Goal: Entertainment & Leisure: Consume media (video, audio)

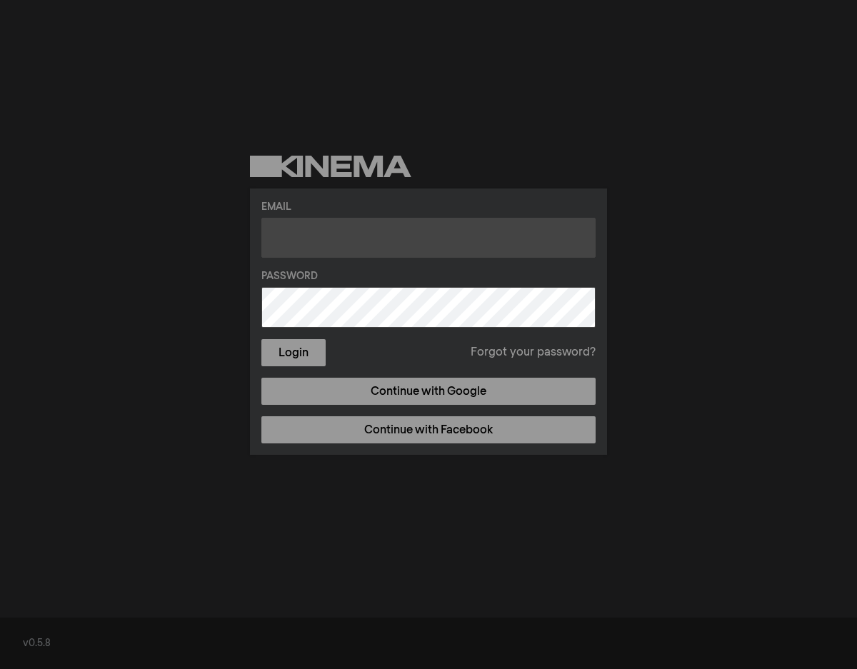
click at [291, 240] on input "text" at bounding box center [428, 238] width 334 height 40
type input "[EMAIL_ADDRESS][DOMAIN_NAME]"
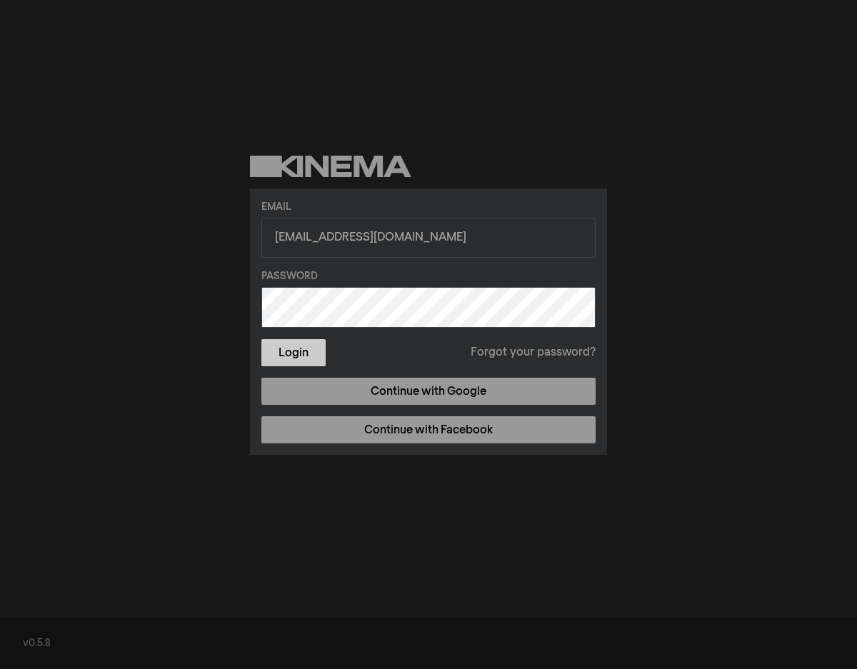
click at [312, 360] on button "Login" at bounding box center [293, 352] width 64 height 27
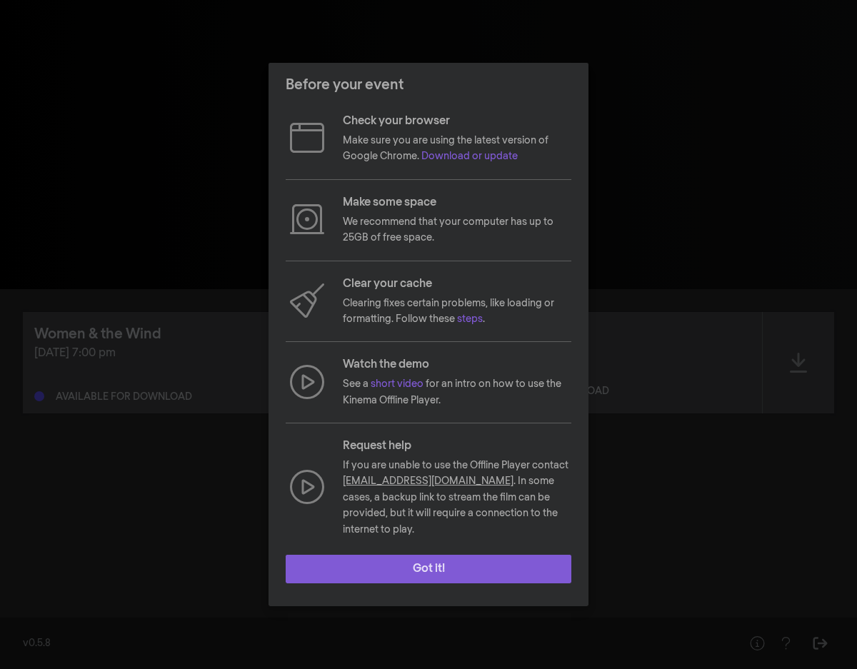
click at [441, 564] on button "Got it!" at bounding box center [429, 569] width 286 height 29
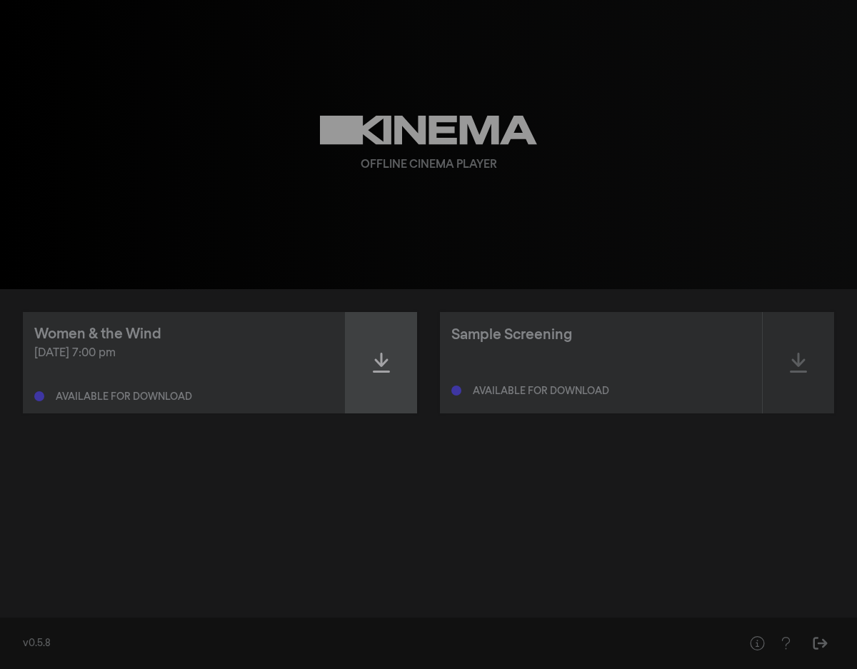
click at [391, 359] on div at bounding box center [381, 362] width 71 height 101
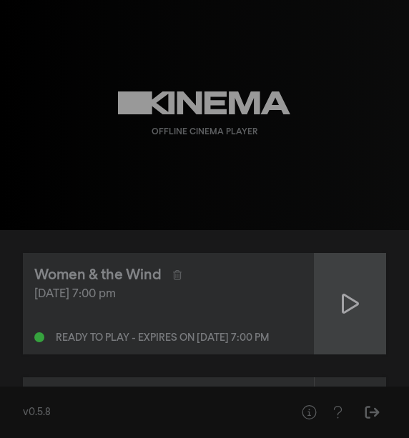
click at [361, 303] on div at bounding box center [349, 303] width 71 height 101
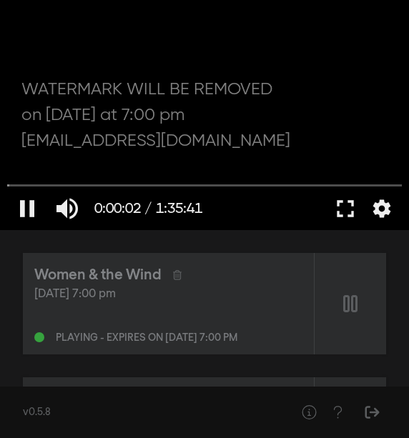
click at [244, 140] on div at bounding box center [204, 115] width 409 height 230
click at [339, 211] on button "fullscreen" at bounding box center [345, 208] width 40 height 43
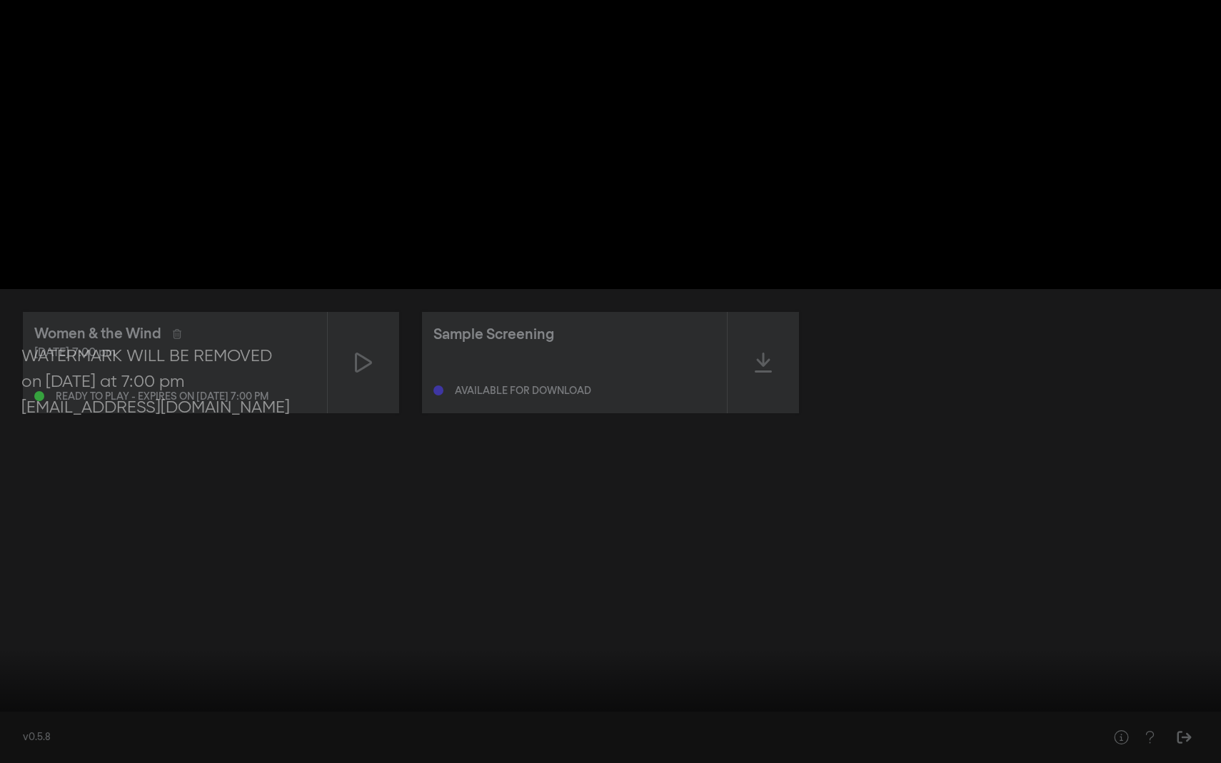
click at [856, 668] on button "fullscreen_exit" at bounding box center [1158, 742] width 40 height 43
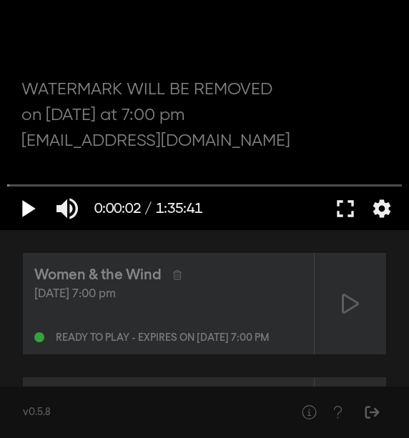
click at [26, 206] on button "play_arrow" at bounding box center [27, 208] width 40 height 43
click at [344, 203] on button "fullscreen" at bounding box center [345, 208] width 40 height 43
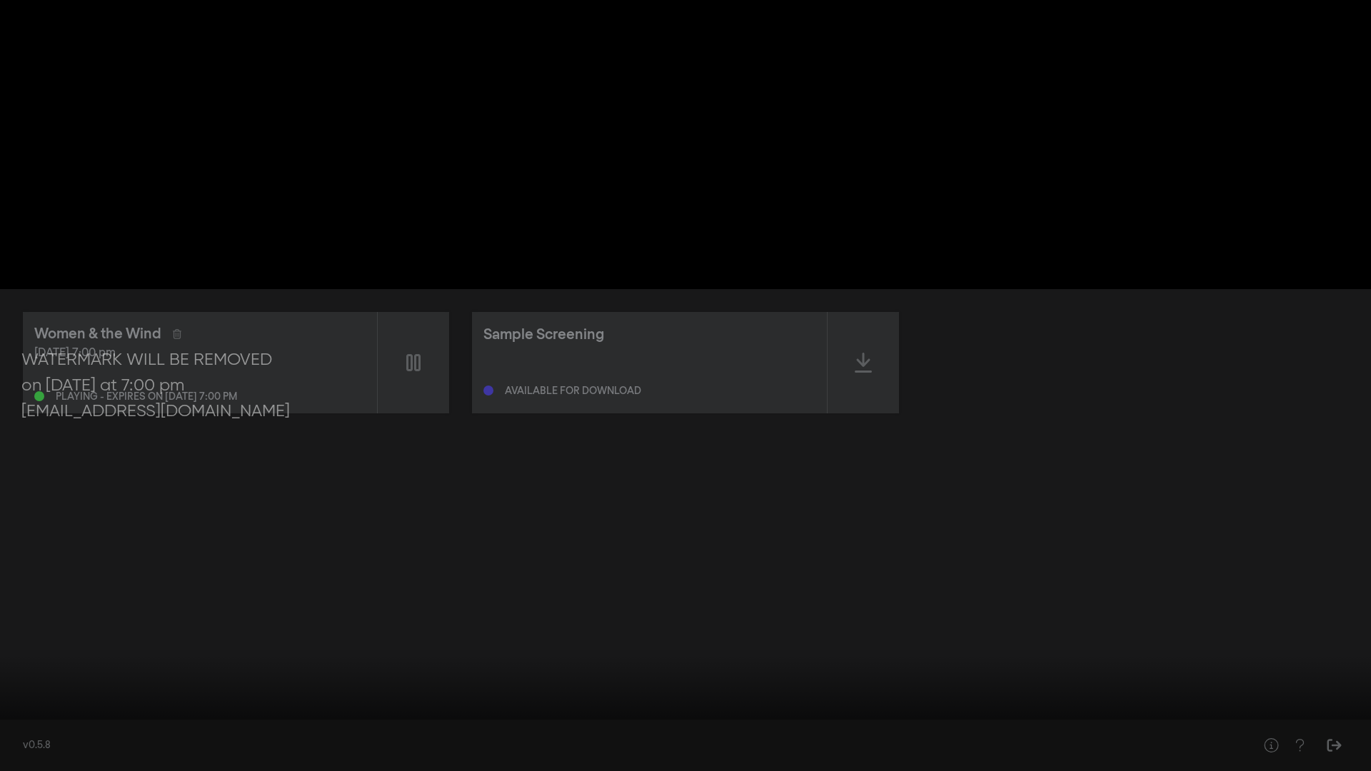
click at [22, 668] on button "pause" at bounding box center [27, 749] width 40 height 43
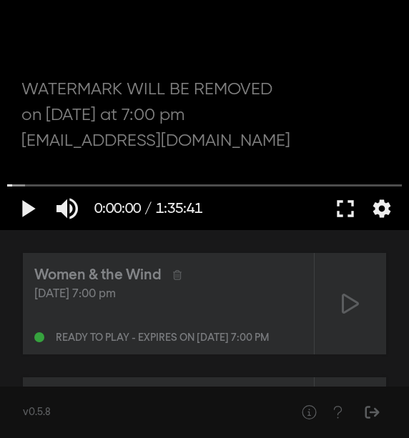
drag, startPoint x: 22, startPoint y: 182, endPoint x: 0, endPoint y: 182, distance: 22.1
click at [0, 182] on div "play_arrow 0:00:00 / 1:35:41 volume_up fullscreen settings" at bounding box center [204, 206] width 409 height 48
click at [32, 211] on button "pause" at bounding box center [27, 208] width 40 height 43
click at [26, 207] on button "pause" at bounding box center [27, 208] width 40 height 43
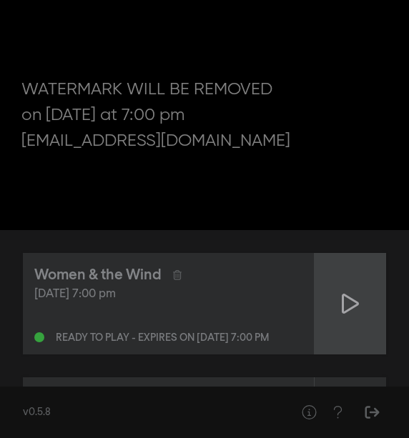
click at [360, 311] on div at bounding box center [349, 303] width 71 height 101
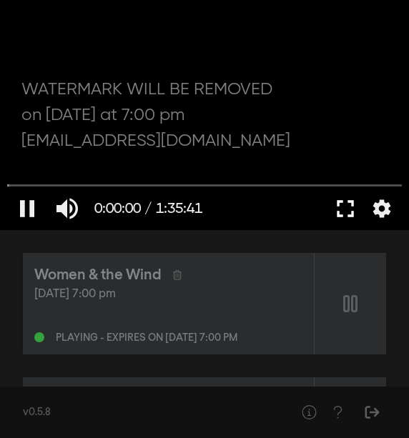
click at [344, 209] on button "fullscreen" at bounding box center [345, 208] width 40 height 43
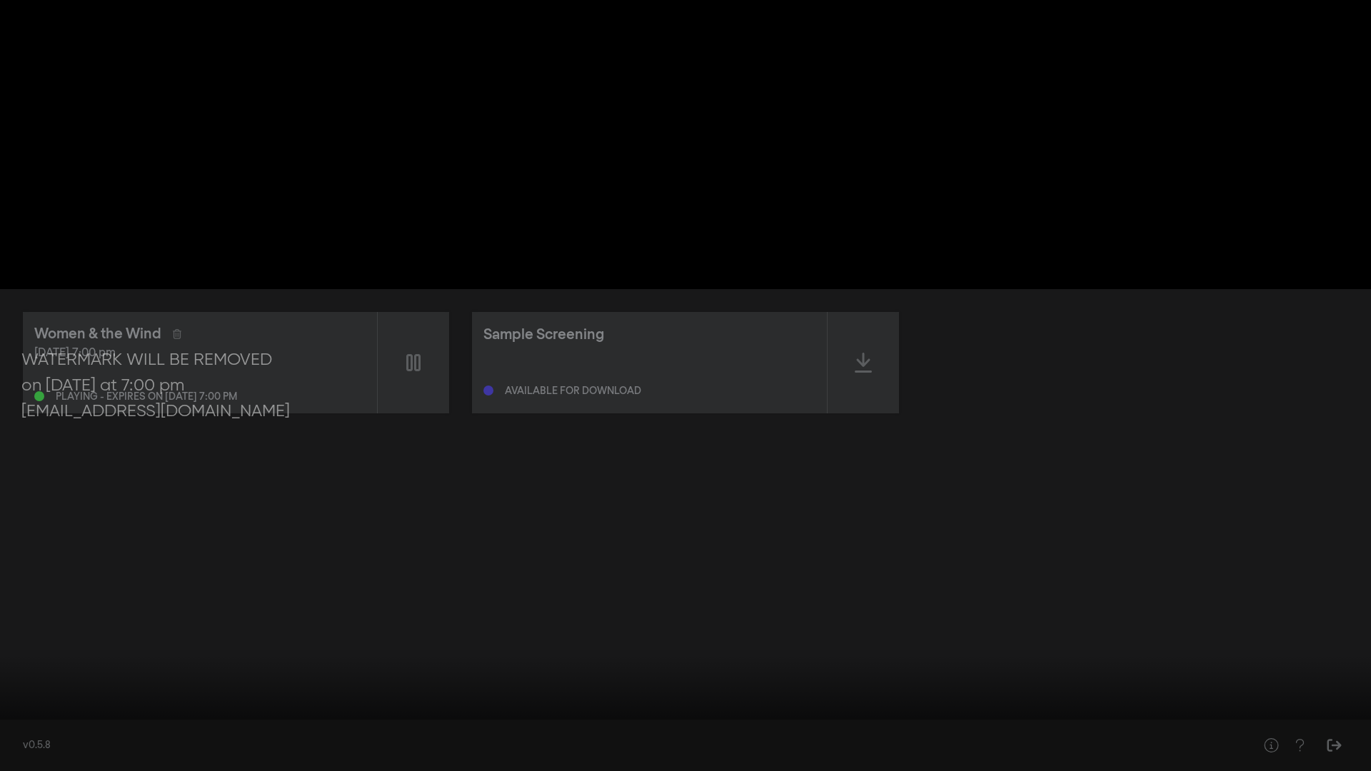
click at [25, 668] on button "pause" at bounding box center [27, 749] width 40 height 43
click at [26, 668] on button "pause" at bounding box center [27, 749] width 40 height 43
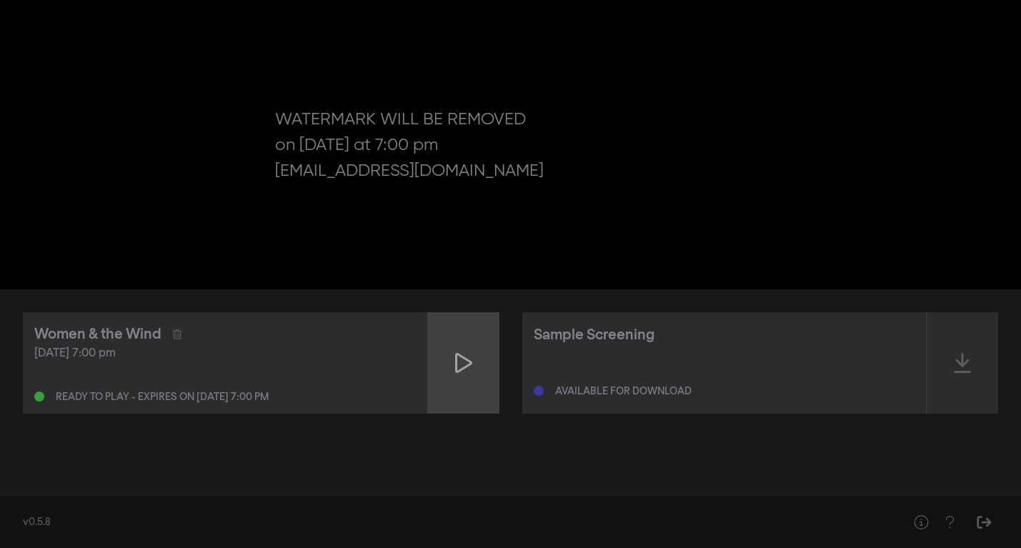
click at [471, 376] on div at bounding box center [463, 362] width 71 height 101
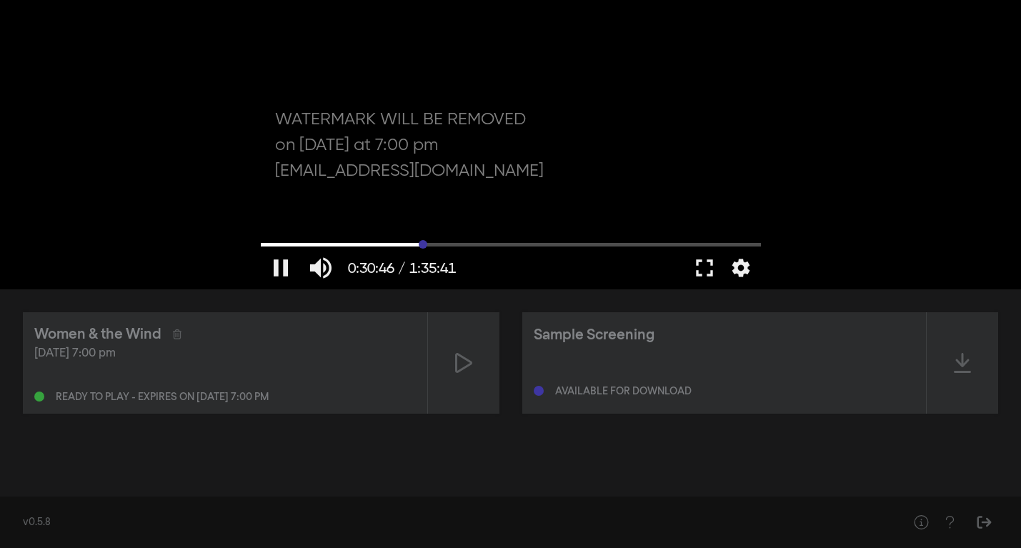
click at [422, 247] on input "Seek" at bounding box center [511, 244] width 500 height 9
type input "1854.864905"
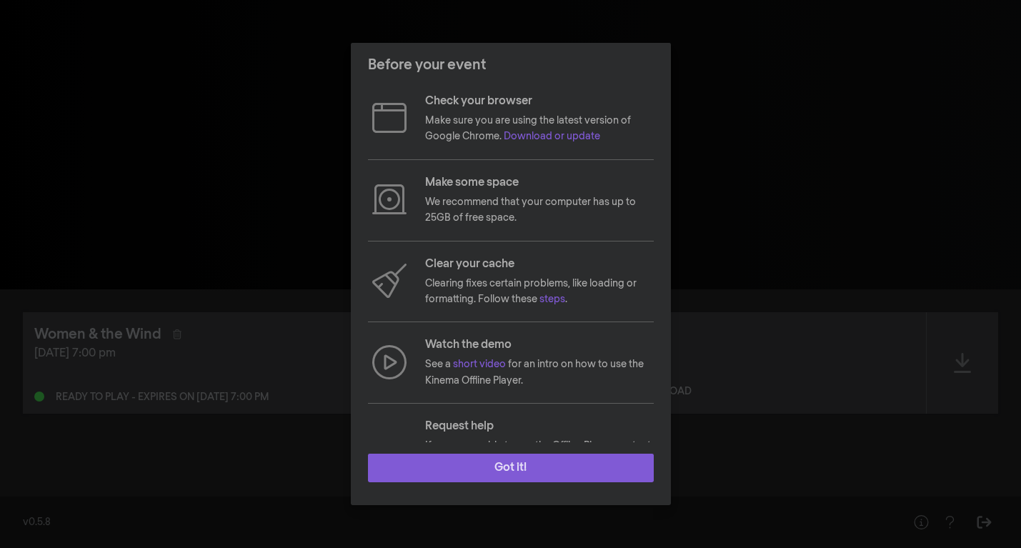
click at [479, 471] on button "Got it!" at bounding box center [511, 468] width 286 height 29
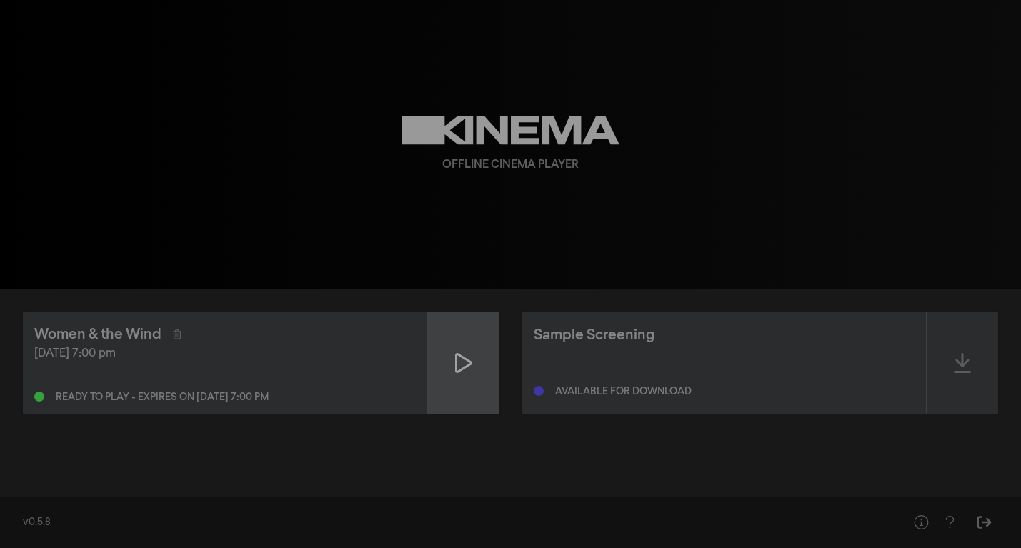
click at [452, 375] on div at bounding box center [463, 362] width 71 height 101
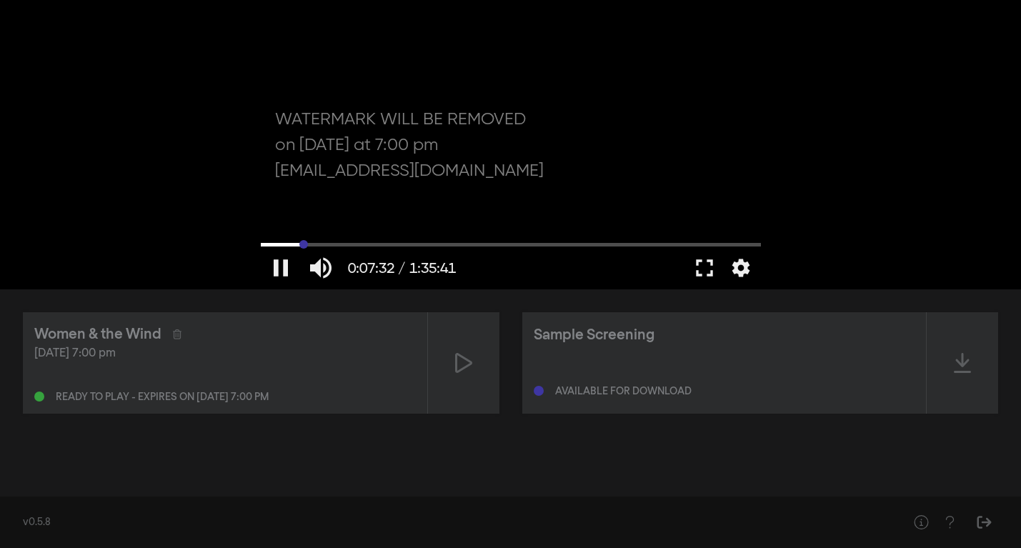
click at [303, 244] on input "Seek" at bounding box center [511, 244] width 500 height 9
click at [709, 270] on button "fullscreen" at bounding box center [704, 267] width 40 height 43
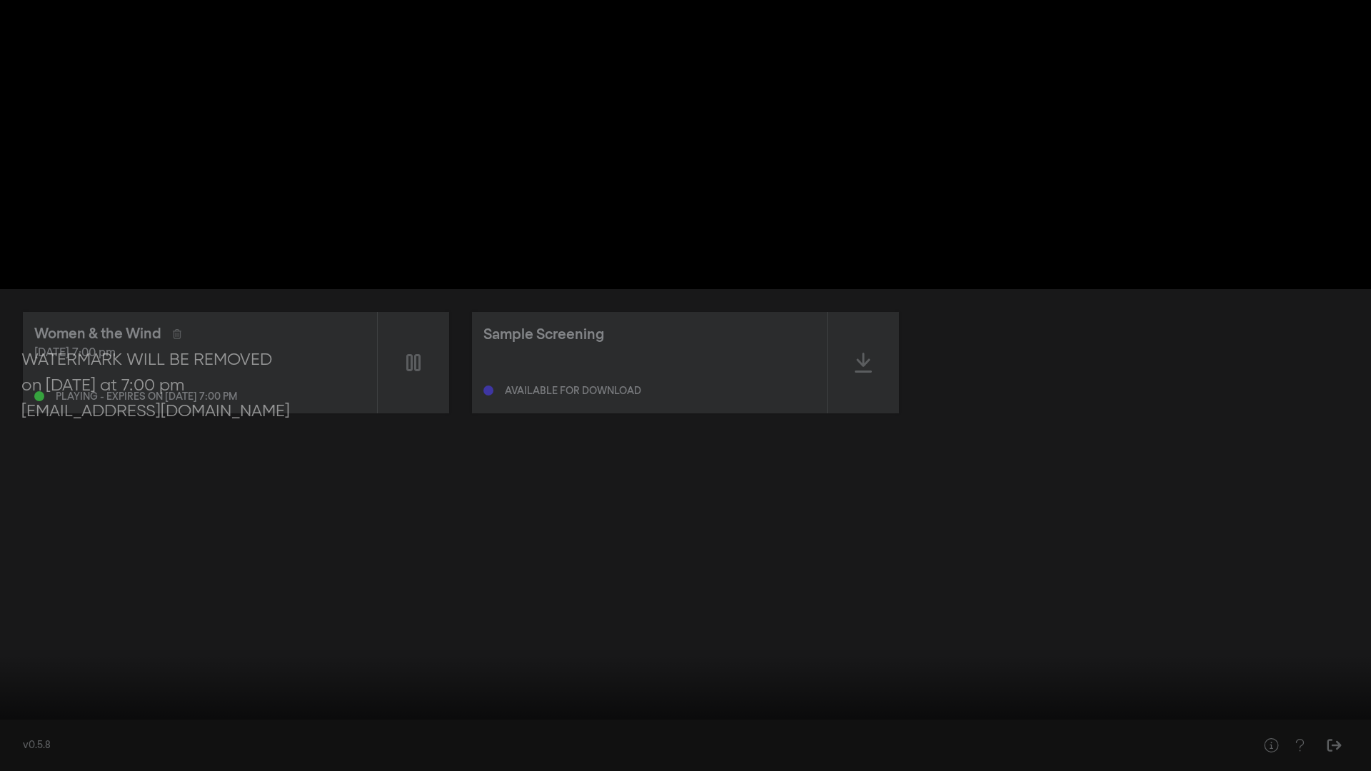
click at [721, 353] on div at bounding box center [685, 385] width 1371 height 771
click at [805, 46] on div at bounding box center [685, 385] width 1371 height 771
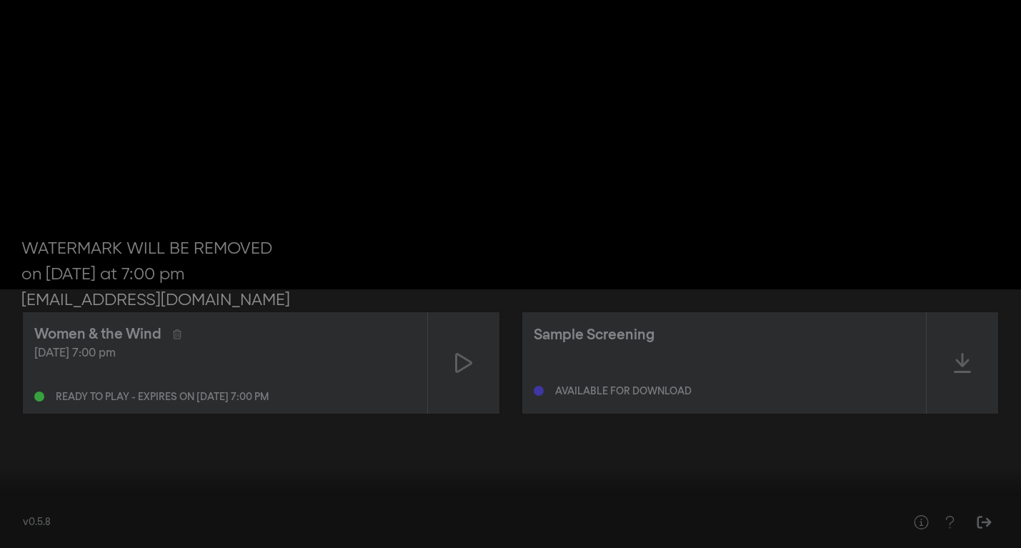
type input "463.240557"
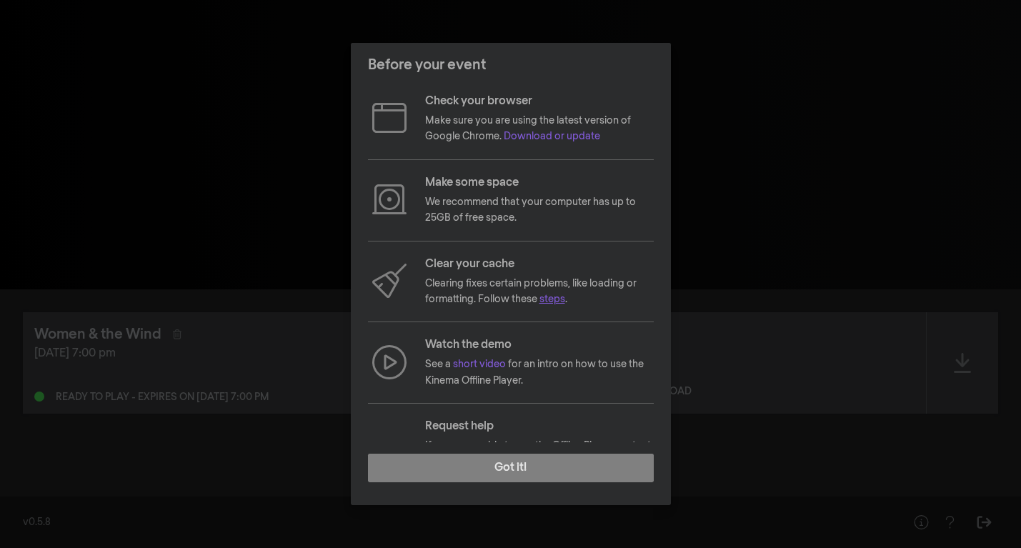
click at [552, 301] on link "steps" at bounding box center [552, 299] width 26 height 10
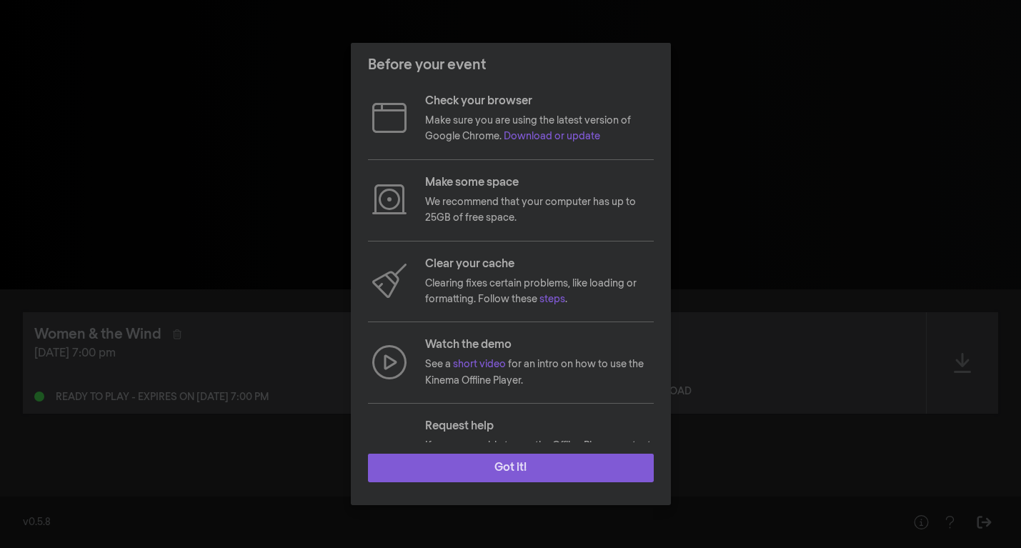
click at [496, 469] on button "Got it!" at bounding box center [511, 468] width 286 height 29
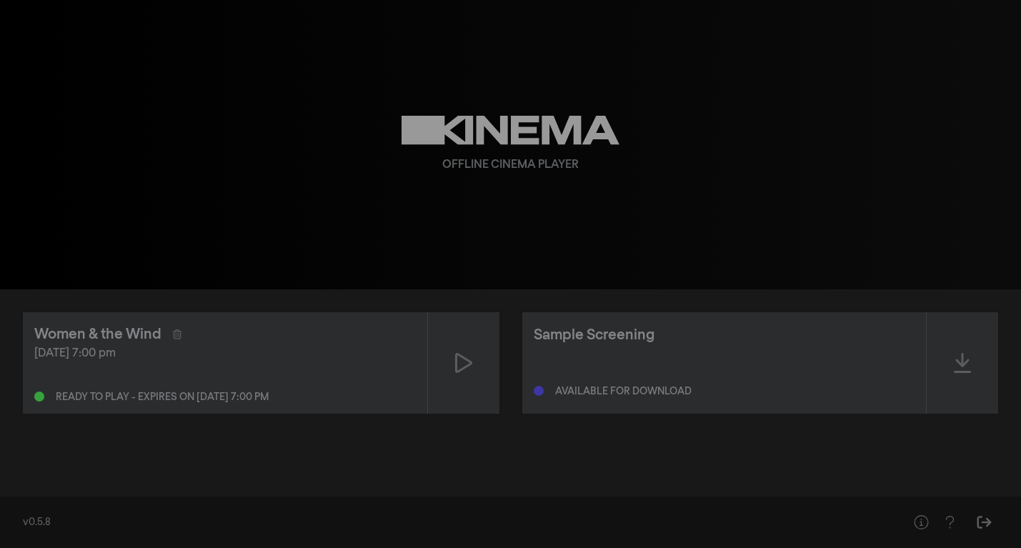
click at [351, 341] on div "Women & the Wind" at bounding box center [224, 334] width 381 height 21
click at [129, 339] on div "Women & the Wind" at bounding box center [97, 334] width 127 height 21
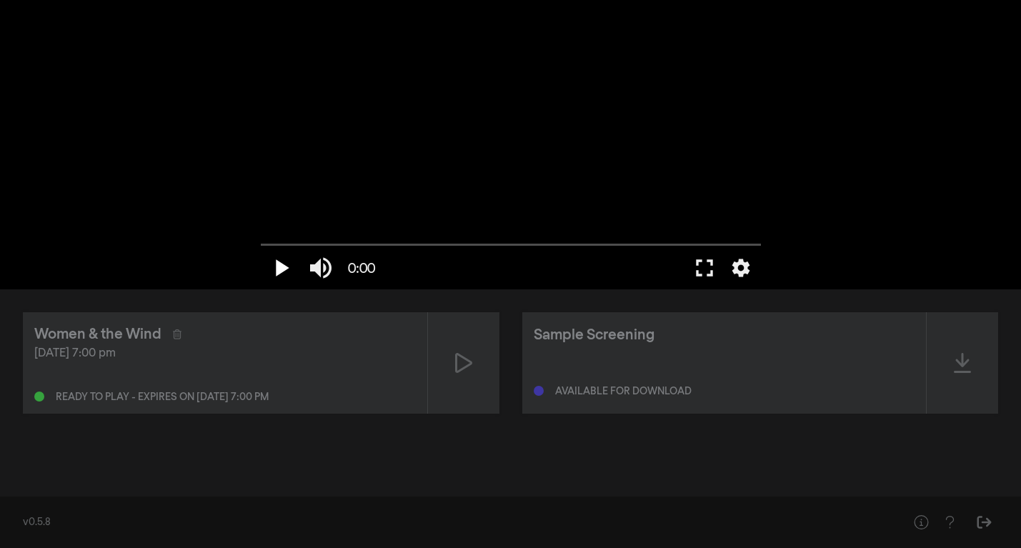
click at [277, 266] on button "play_arrow" at bounding box center [281, 267] width 40 height 43
click at [281, 264] on button "play_arrow" at bounding box center [281, 267] width 40 height 43
click at [461, 367] on icon at bounding box center [463, 362] width 17 height 23
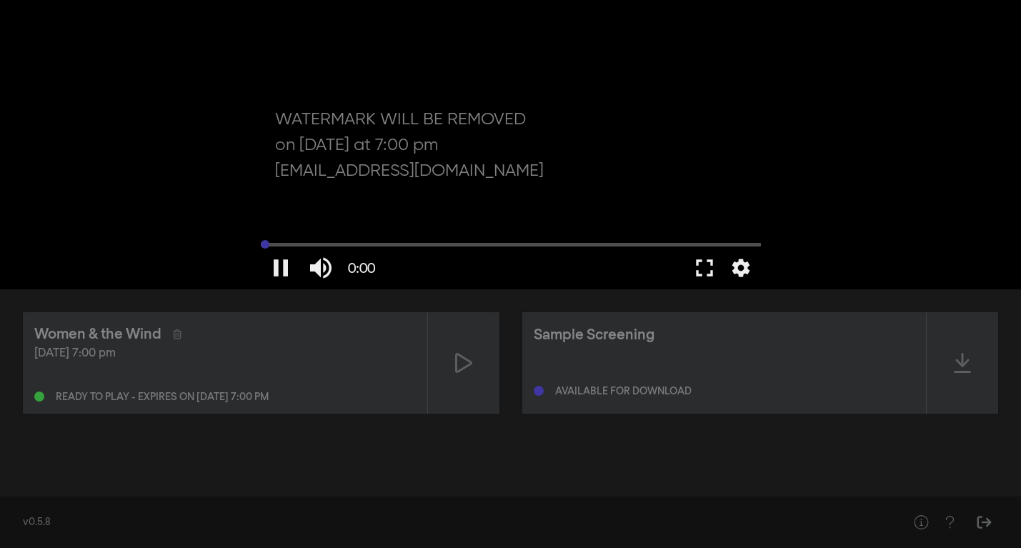
click at [328, 244] on input "Seek" at bounding box center [511, 244] width 500 height 9
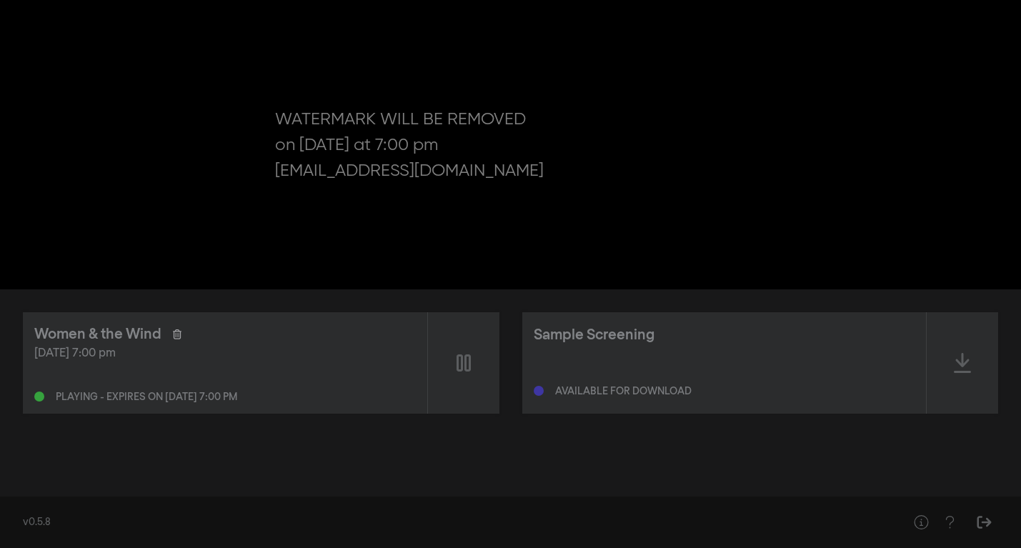
click at [177, 336] on icon at bounding box center [177, 334] width 9 height 10
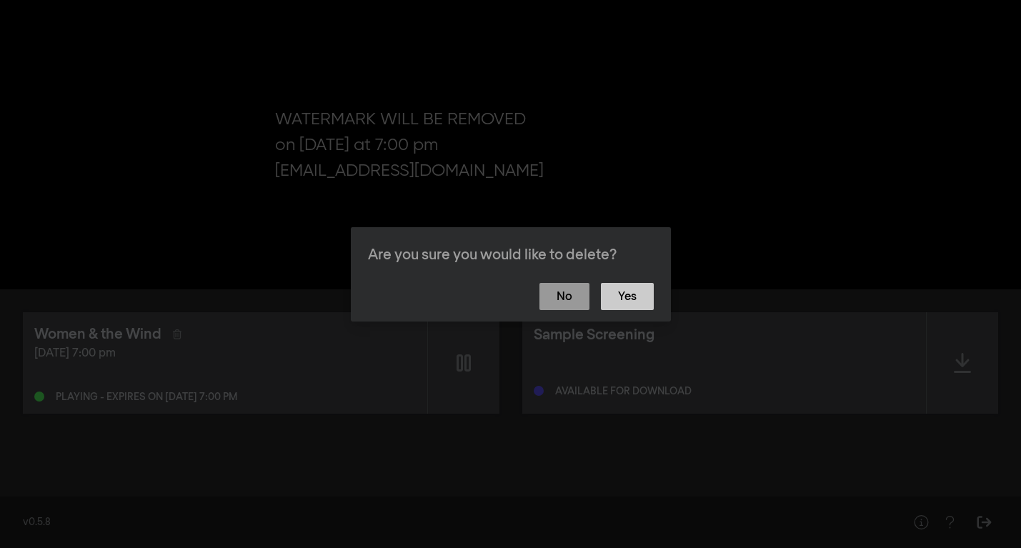
click at [624, 304] on button "Yes" at bounding box center [627, 296] width 53 height 27
